Goal: Task Accomplishment & Management: Manage account settings

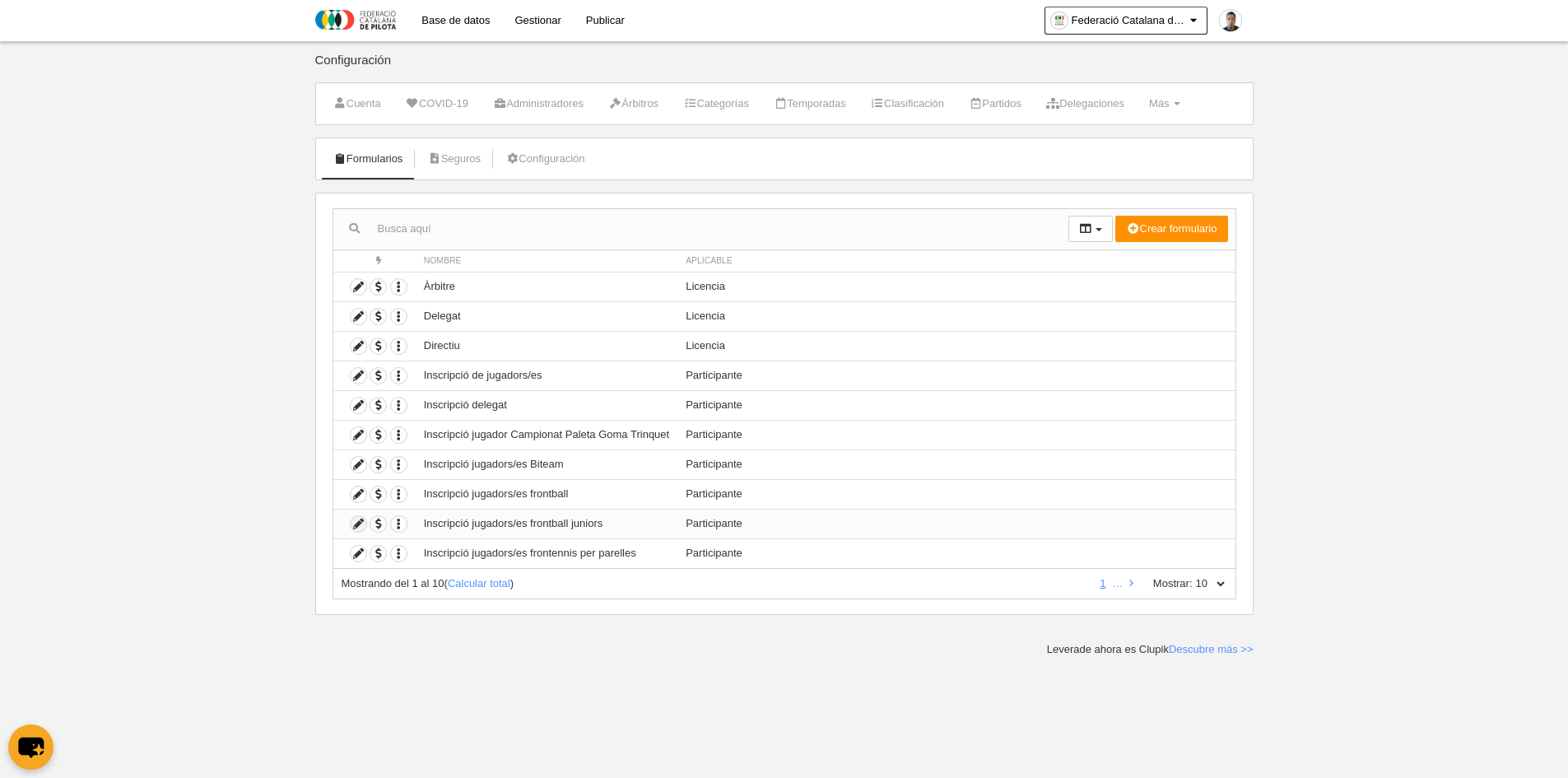
click at [358, 526] on icon at bounding box center [358, 524] width 15 height 15
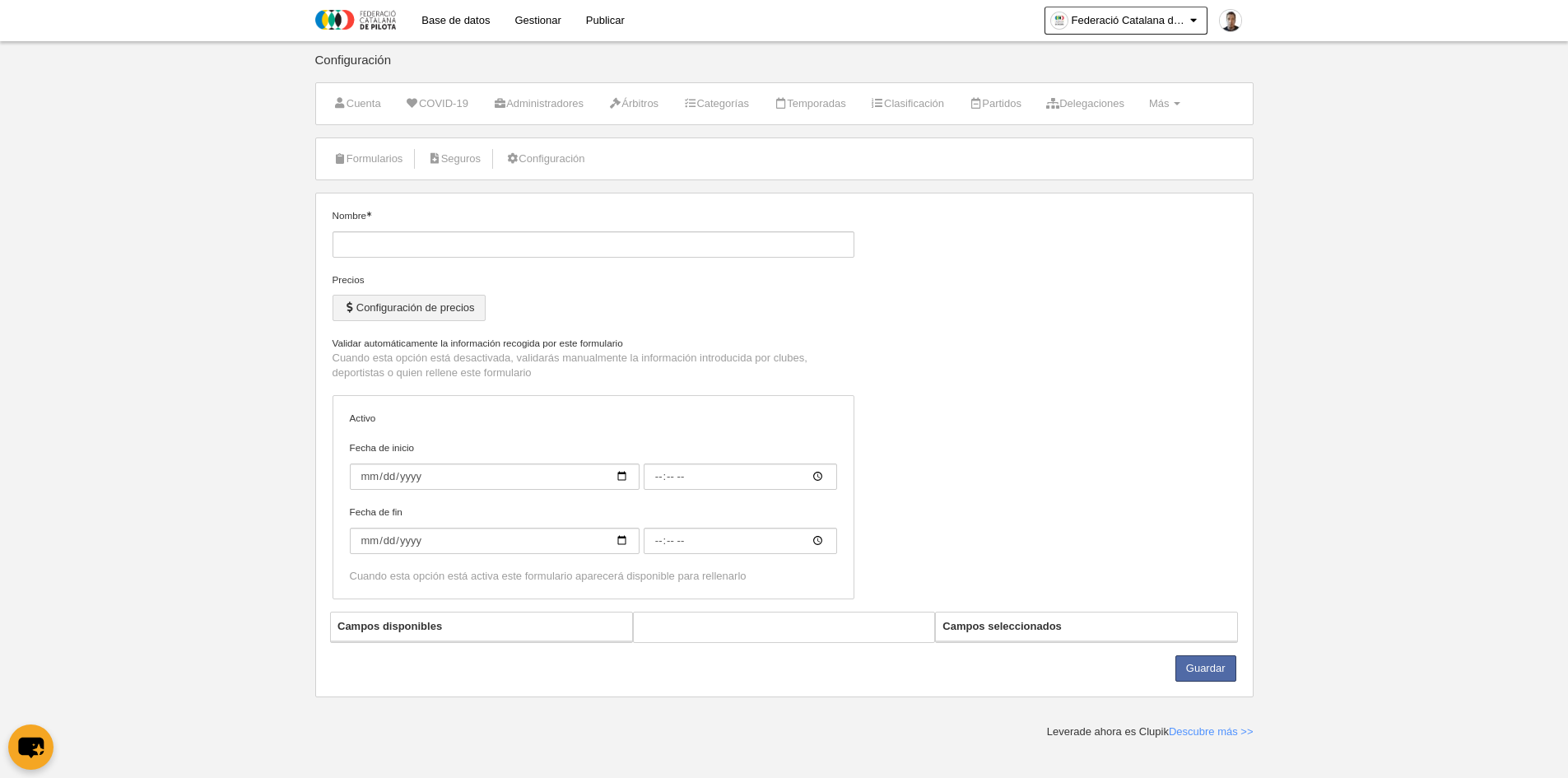
type input "Inscripció jugadors/es frontball juniors"
checkbox input "true"
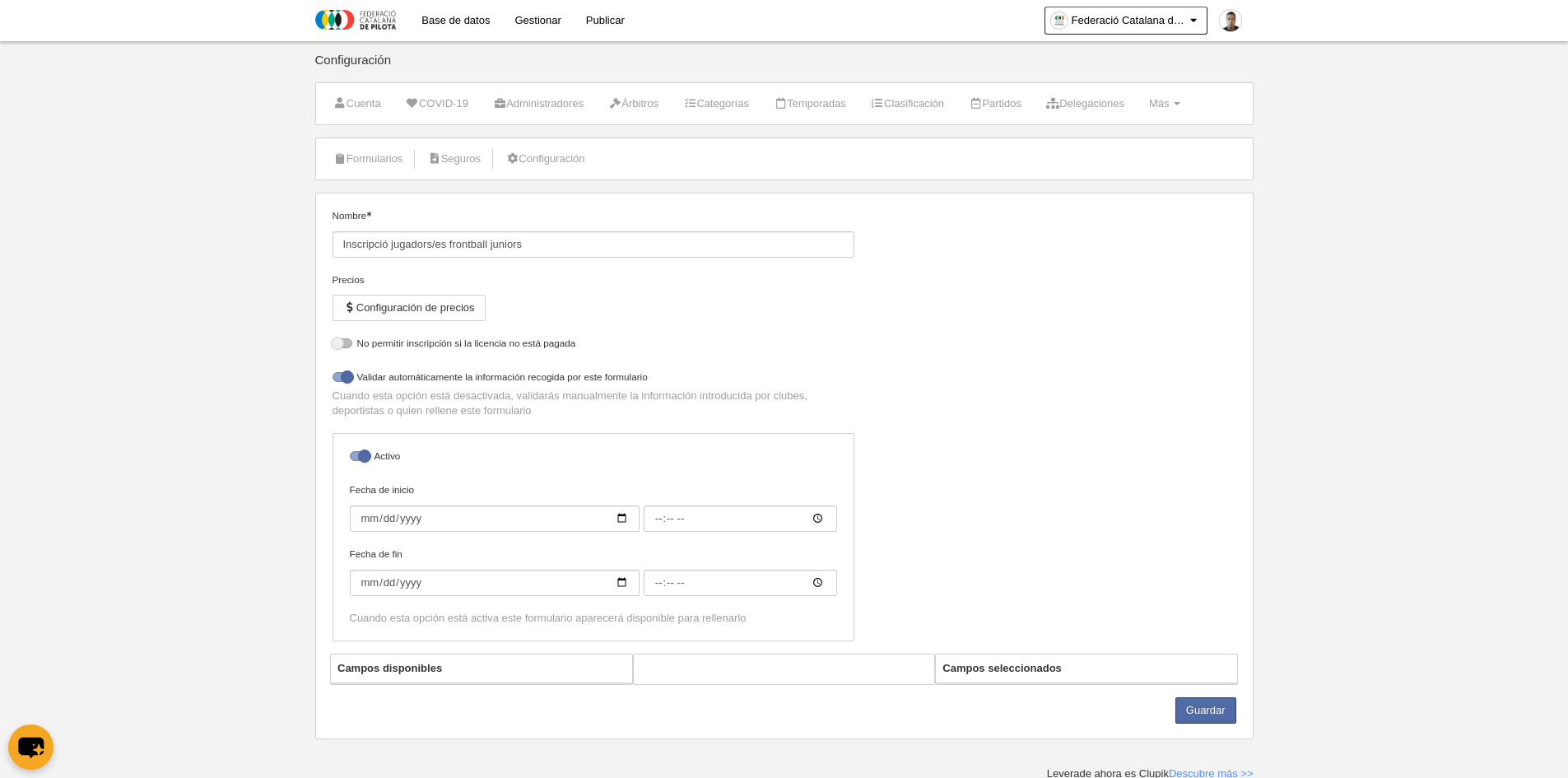
select select "selected"
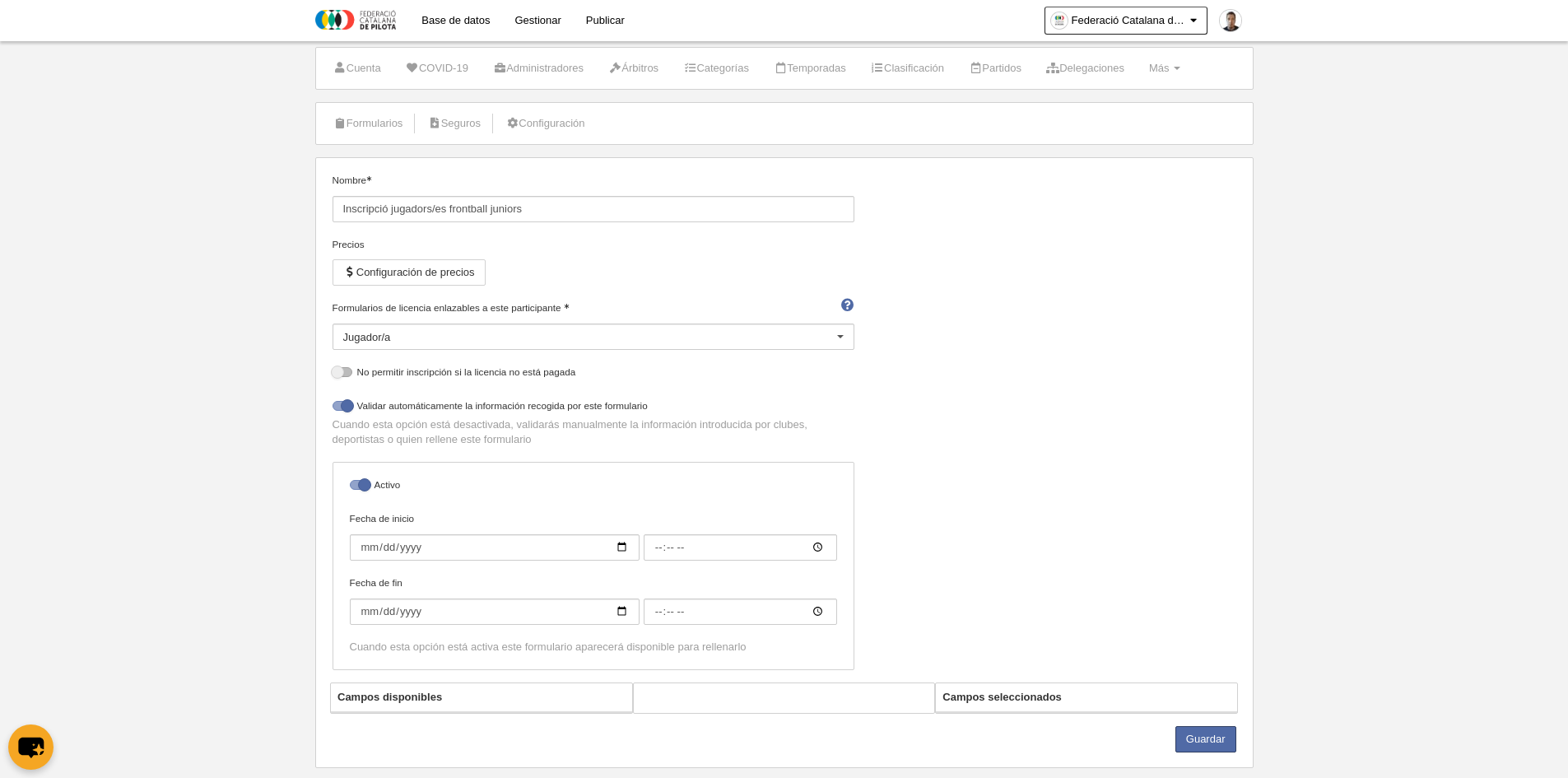
scroll to position [67, 0]
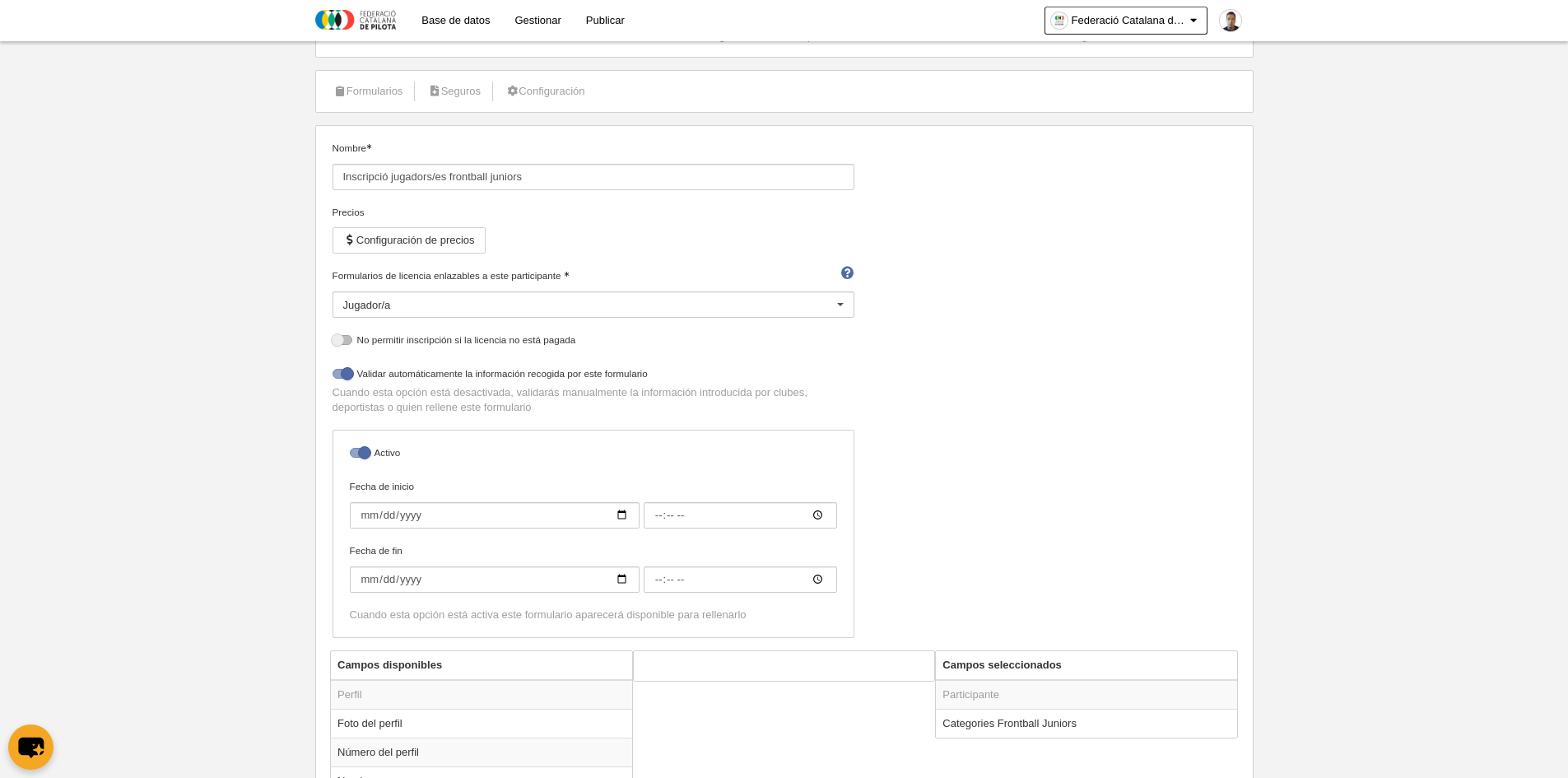
click at [654, 301] on div "Jugador/a" at bounding box center [594, 304] width 522 height 26
click at [426, 435] on span "Llicència d'un dia" at bounding box center [594, 435] width 520 height 26
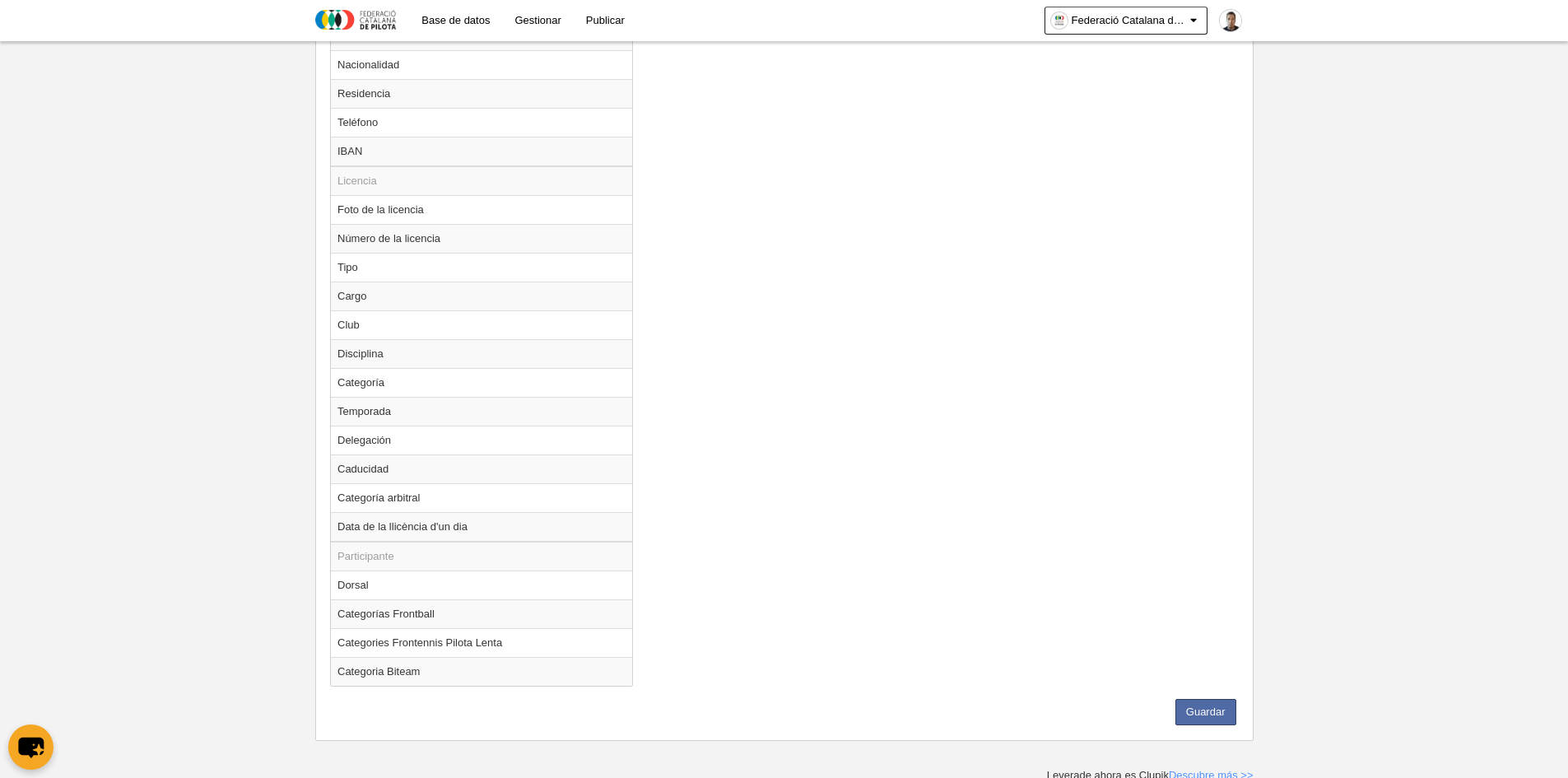
scroll to position [1076, 0]
click at [1196, 697] on button "Guardar" at bounding box center [1205, 706] width 61 height 26
